Goal: Task Accomplishment & Management: Manage account settings

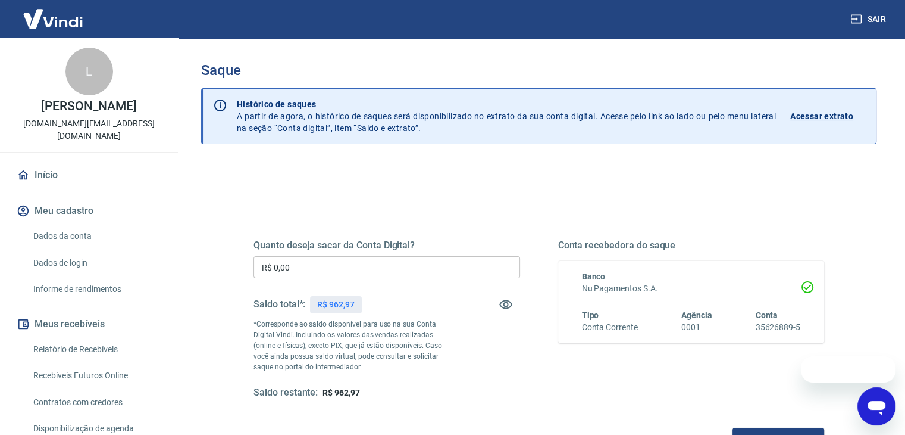
click at [328, 265] on input "R$ 0,00" at bounding box center [387, 267] width 267 height 22
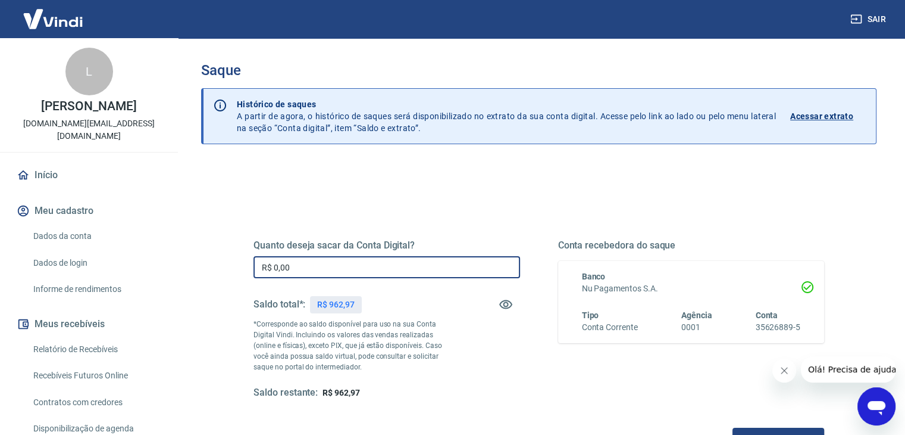
click at [328, 265] on input "R$ 0,00" at bounding box center [387, 267] width 267 height 22
drag, startPoint x: 369, startPoint y: 268, endPoint x: 213, endPoint y: 281, distance: 157.1
click at [213, 281] on div "Quanto deseja sacar da Conta Digital? R$ 500,00 ​ Saldo total*: R$ 962,97 *Corr…" at bounding box center [539, 376] width 676 height 426
type input "R$ 600,00"
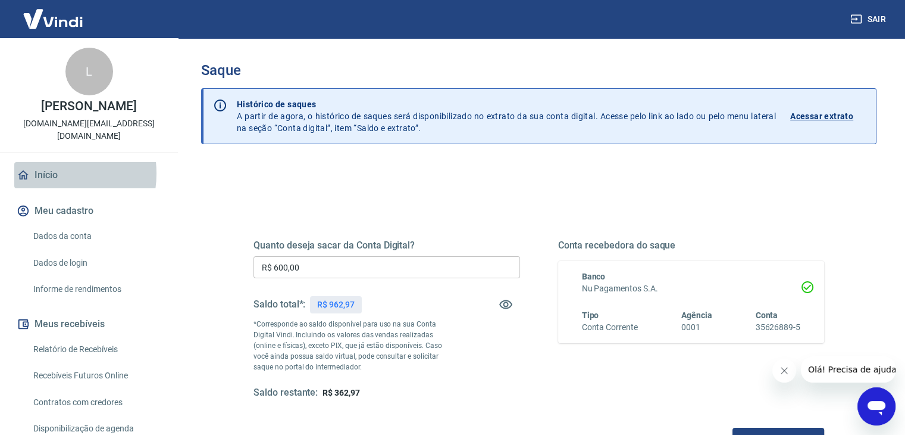
drag, startPoint x: 46, startPoint y: 161, endPoint x: 63, endPoint y: 176, distance: 22.3
click at [46, 162] on link "Início" at bounding box center [88, 175] width 149 height 26
